Goal: Task Accomplishment & Management: Use online tool/utility

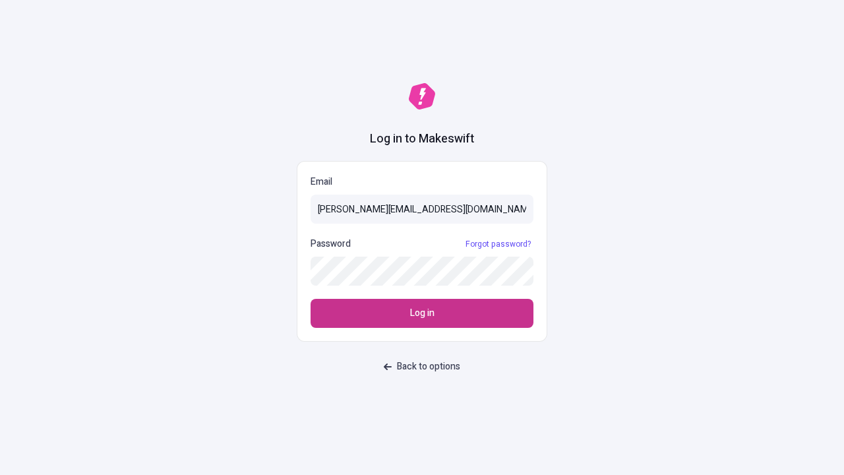
click at [422, 313] on span "Log in" at bounding box center [422, 313] width 24 height 15
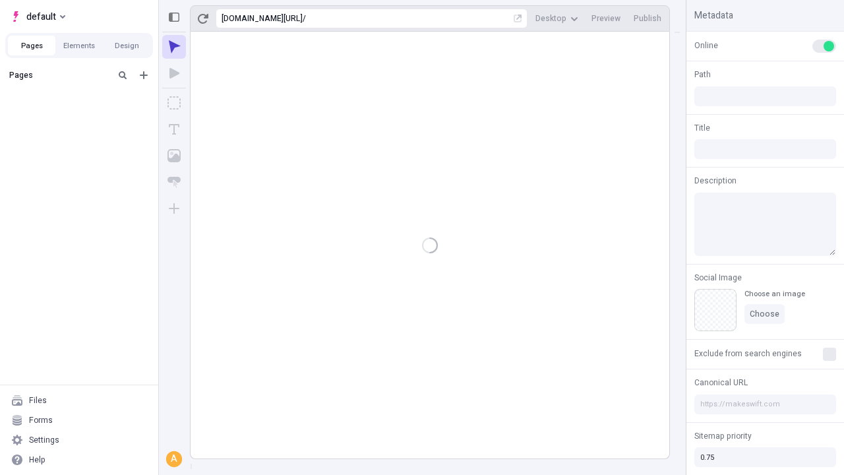
type input "/deep-link-sed"
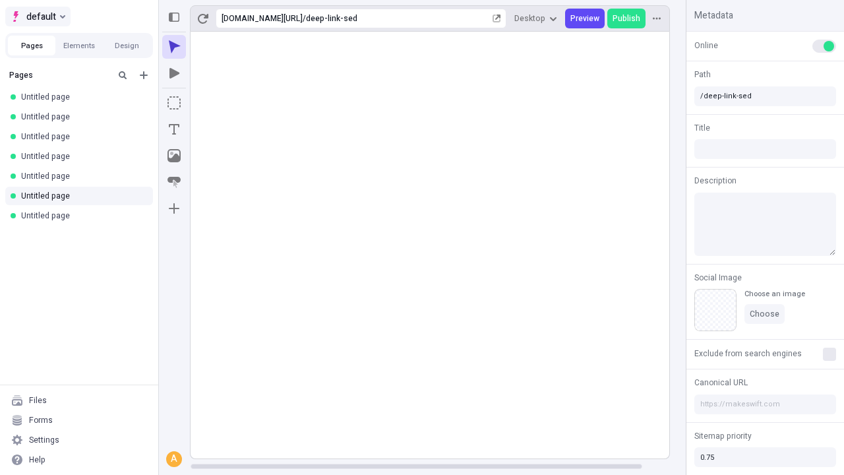
click at [37, 16] on span "default" at bounding box center [41, 17] width 30 height 16
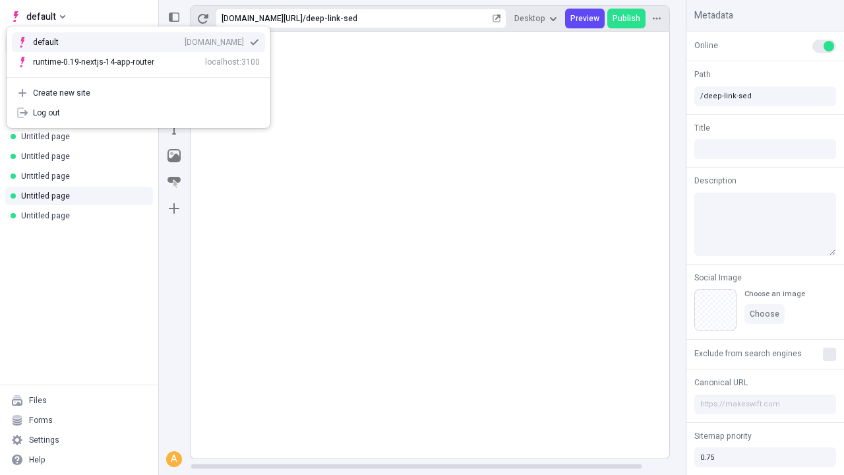
click at [185, 40] on div "[DOMAIN_NAME]" at bounding box center [214, 42] width 59 height 11
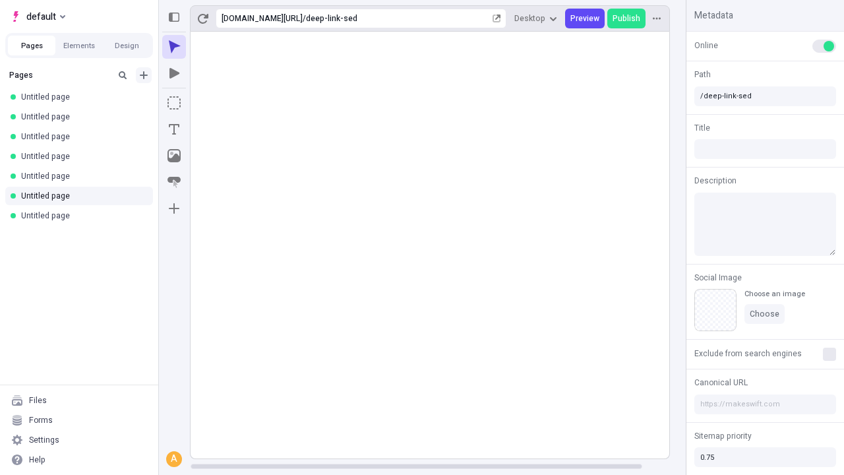
click at [144, 75] on icon "Add new" at bounding box center [144, 75] width 8 height 8
click at [214, 102] on span "Blank page" at bounding box center [222, 102] width 82 height 11
type input "/page"
